Goal: Navigation & Orientation: Find specific page/section

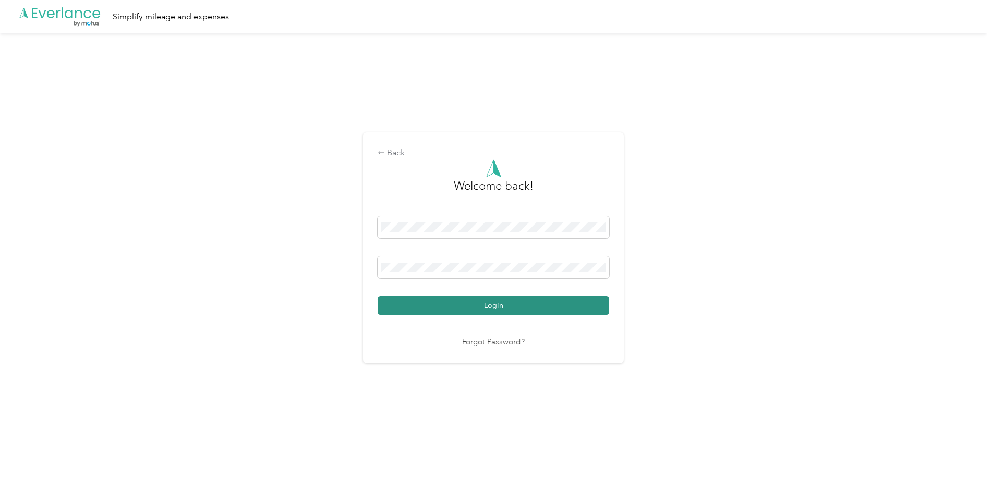
click at [470, 306] on button "Login" at bounding box center [493, 306] width 232 height 18
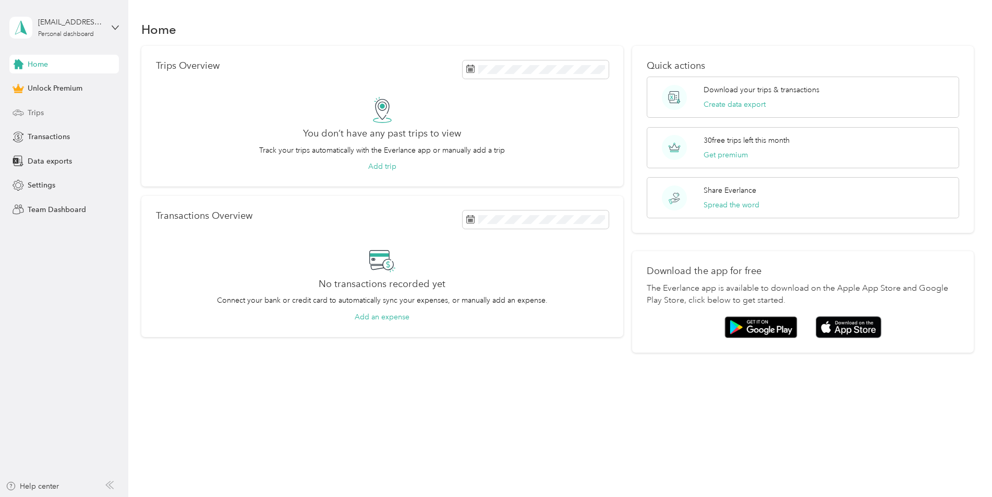
click at [37, 115] on span "Trips" at bounding box center [36, 112] width 16 height 11
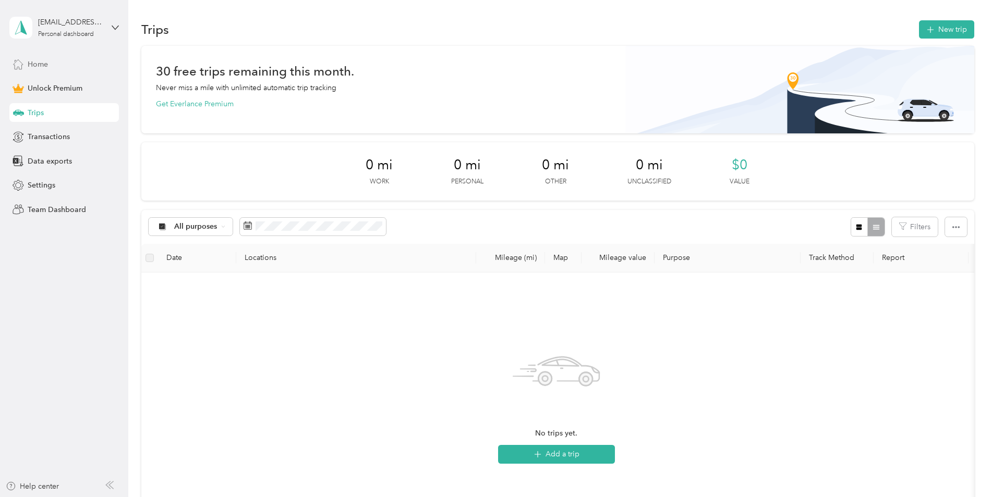
click at [40, 68] on span "Home" at bounding box center [38, 64] width 20 height 11
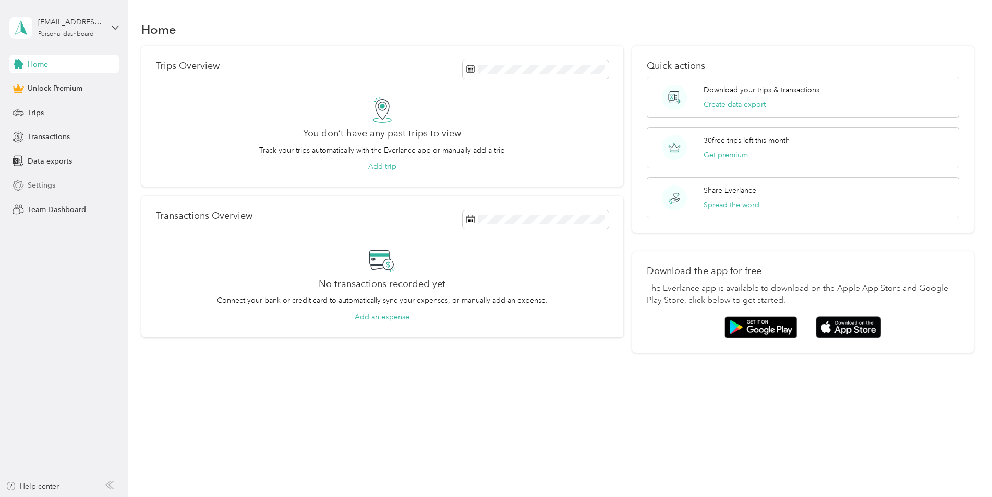
click at [44, 186] on span "Settings" at bounding box center [42, 185] width 28 height 11
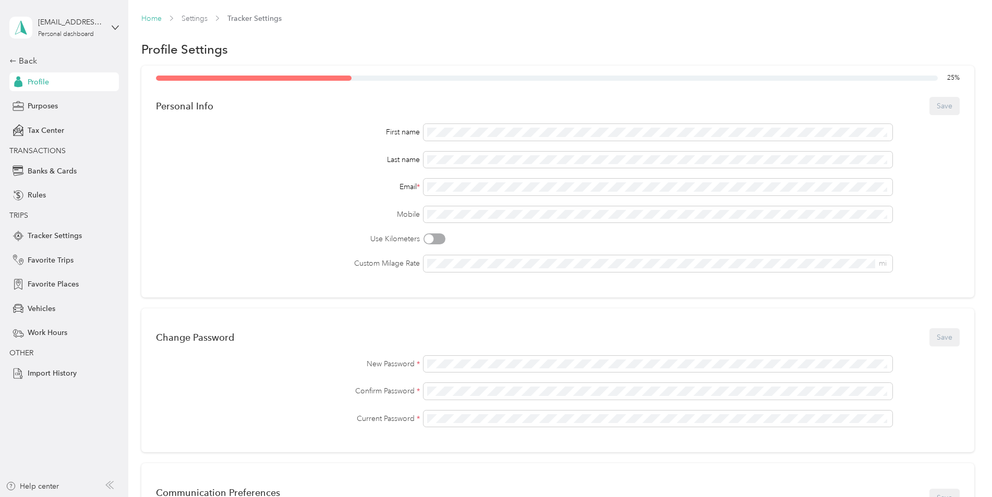
click at [149, 20] on link "Home" at bounding box center [151, 18] width 20 height 9
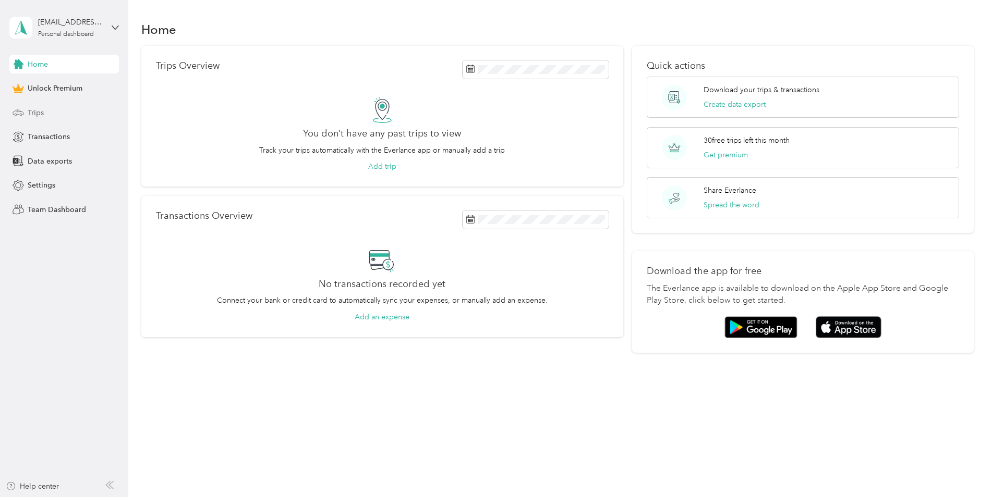
click at [41, 109] on span "Trips" at bounding box center [36, 112] width 16 height 11
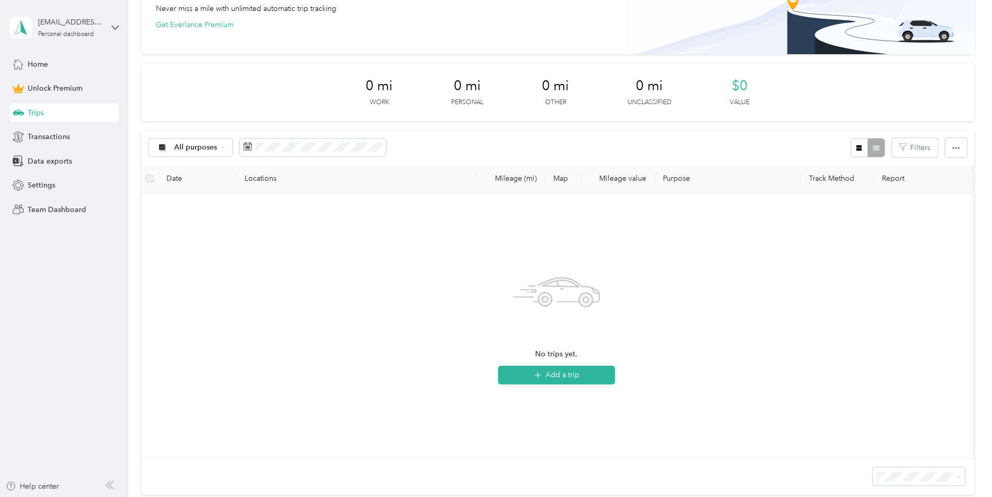
scroll to position [104, 0]
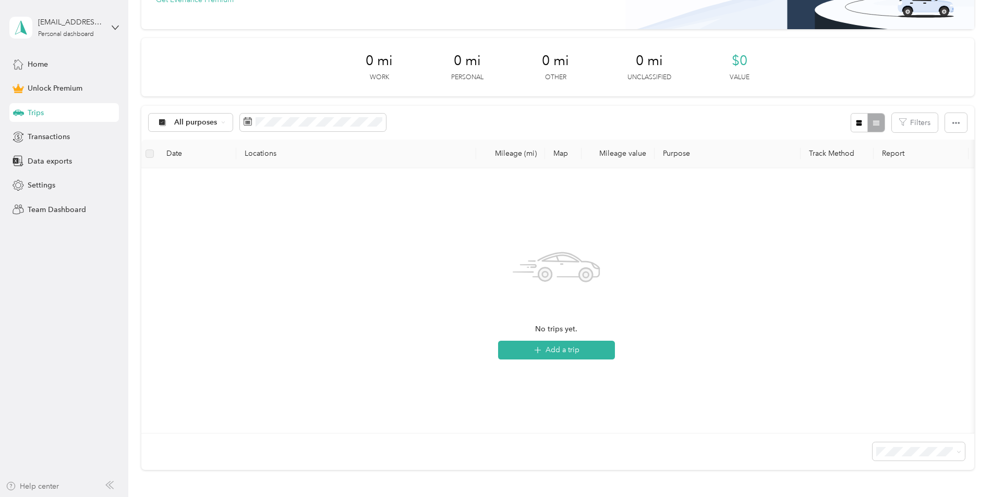
click at [25, 486] on div "Help center" at bounding box center [32, 486] width 53 height 11
click at [116, 29] on icon at bounding box center [115, 28] width 6 height 4
click at [45, 88] on div "Log out" at bounding box center [39, 85] width 40 height 11
